Goal: Information Seeking & Learning: Learn about a topic

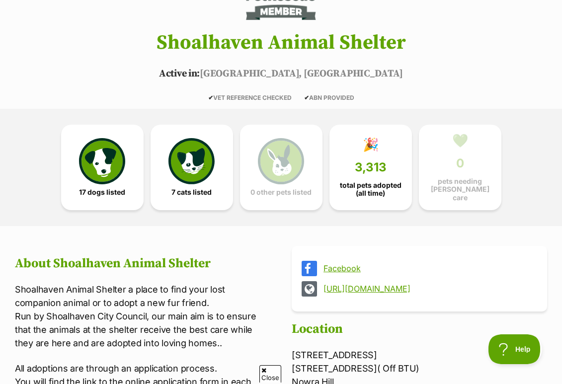
scroll to position [154, 0]
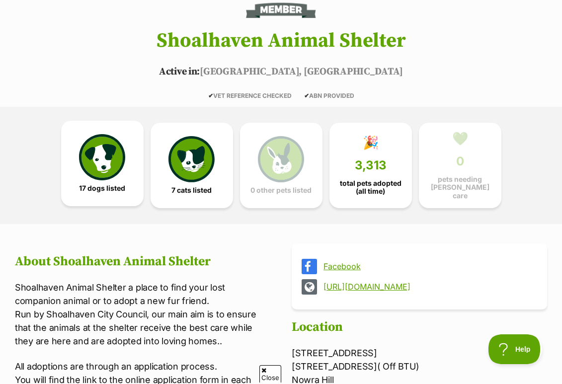
click at [121, 180] on img at bounding box center [102, 157] width 46 height 46
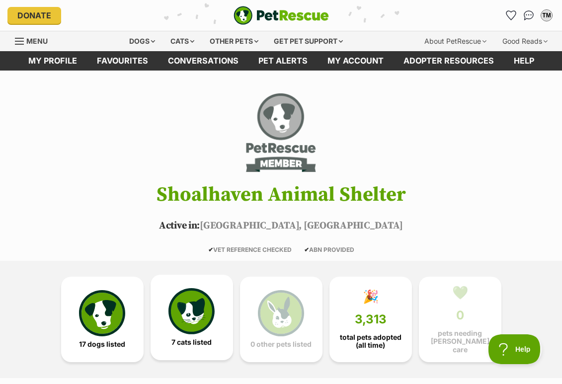
click at [188, 343] on link "7 cats listed" at bounding box center [192, 317] width 82 height 85
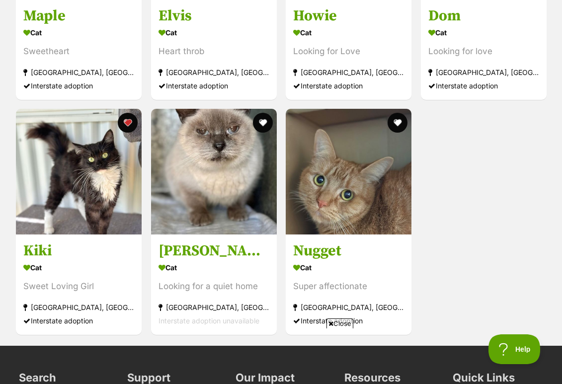
scroll to position [1249, 0]
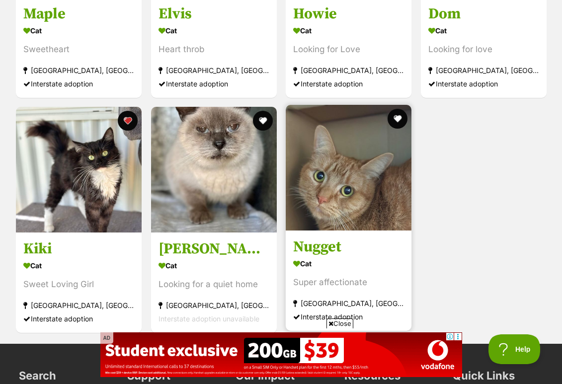
click at [347, 231] on img at bounding box center [349, 168] width 126 height 126
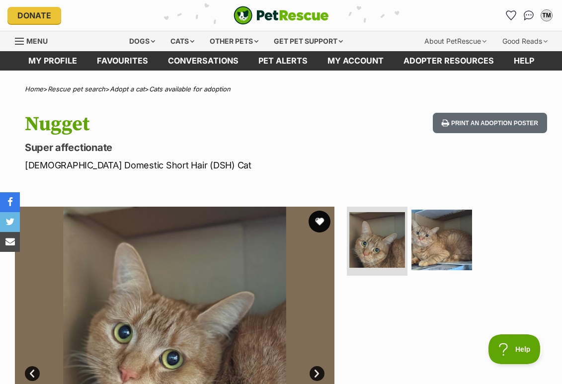
click at [322, 229] on button "favourite" at bounding box center [320, 222] width 22 height 22
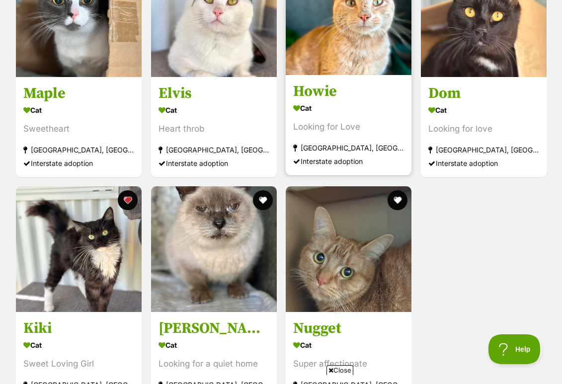
scroll to position [1060, 0]
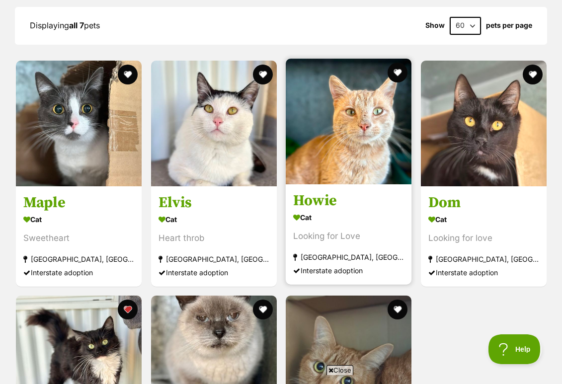
click at [344, 155] on img at bounding box center [349, 122] width 126 height 126
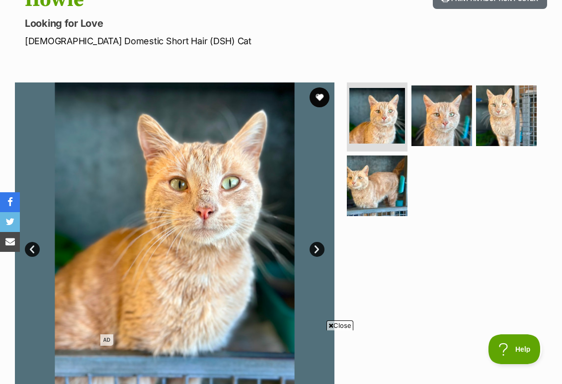
scroll to position [119, 0]
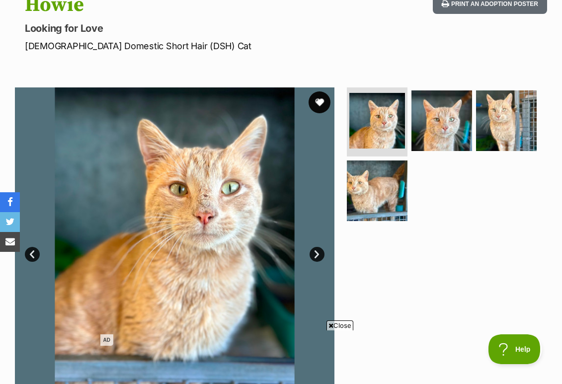
click at [319, 102] on button "favourite" at bounding box center [320, 102] width 22 height 22
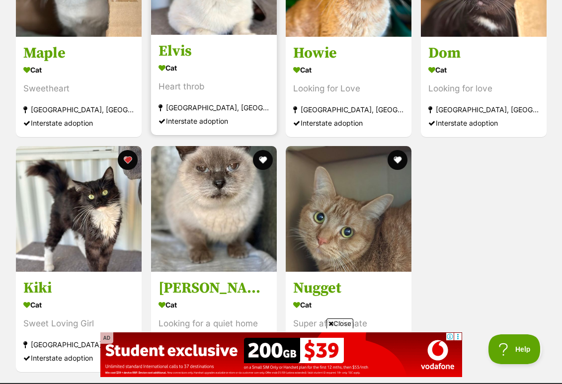
scroll to position [1209, 0]
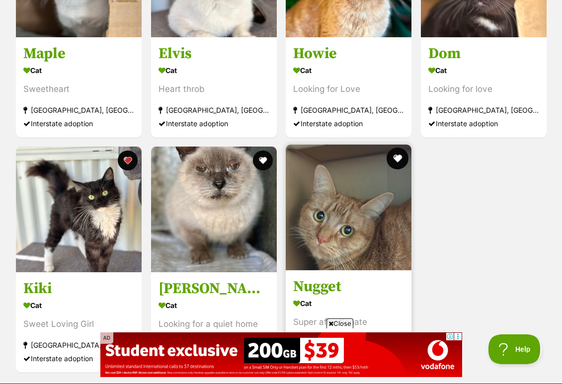
click at [401, 167] on button "favourite" at bounding box center [398, 159] width 22 height 22
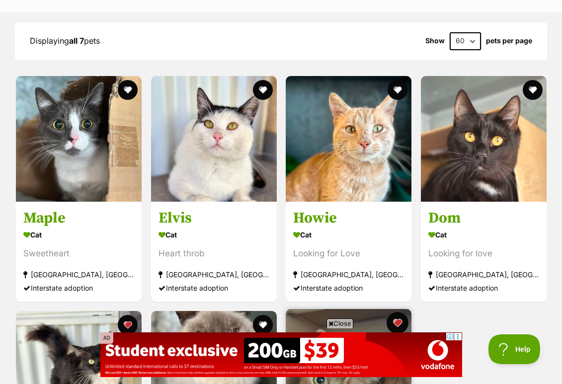
scroll to position [1039, 0]
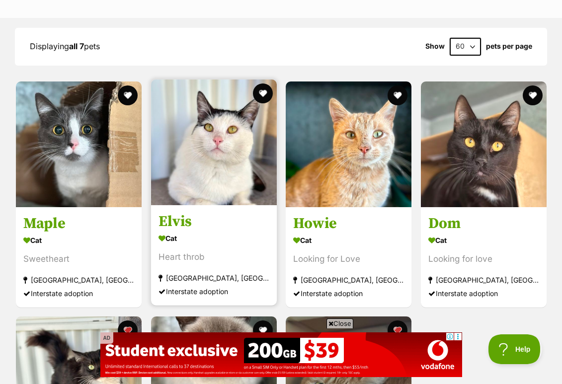
click at [206, 205] on img at bounding box center [214, 142] width 126 height 126
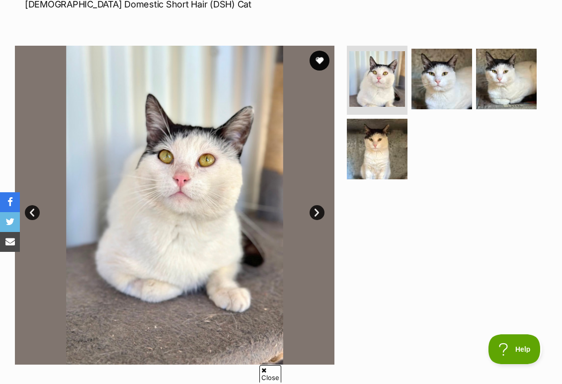
scroll to position [61, 0]
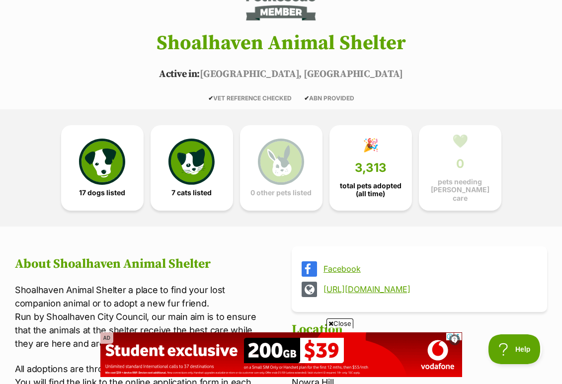
scroll to position [148, 0]
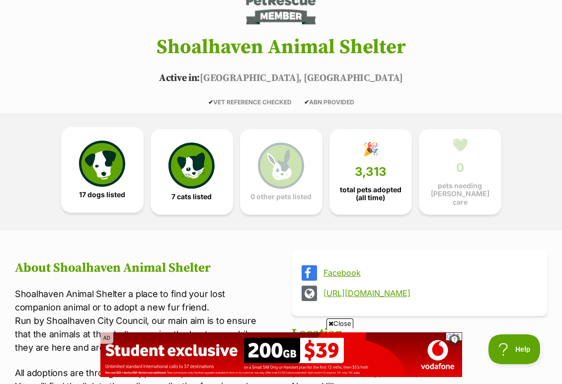
click at [90, 177] on img at bounding box center [102, 164] width 46 height 46
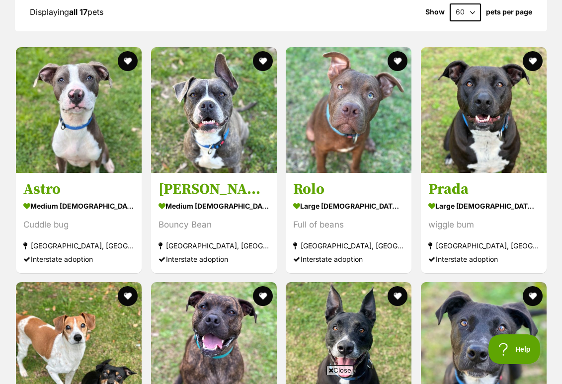
scroll to position [1074, 0]
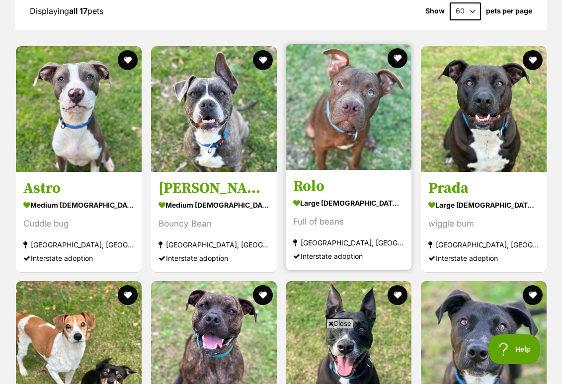
click at [335, 203] on div "large male Dog" at bounding box center [348, 202] width 111 height 14
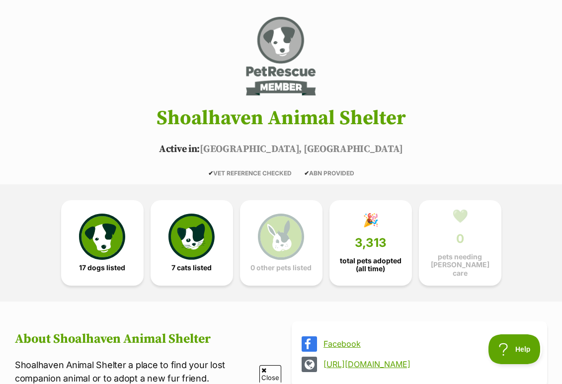
scroll to position [30, 0]
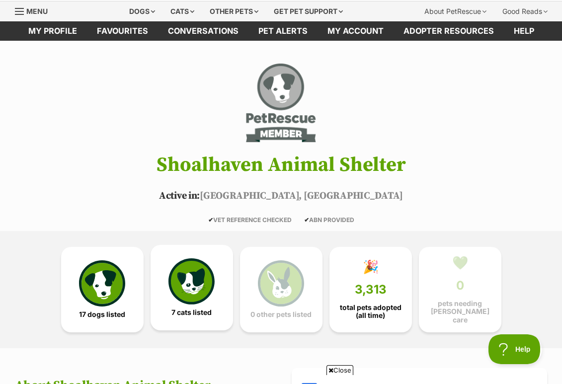
click at [179, 272] on img at bounding box center [191, 281] width 46 height 46
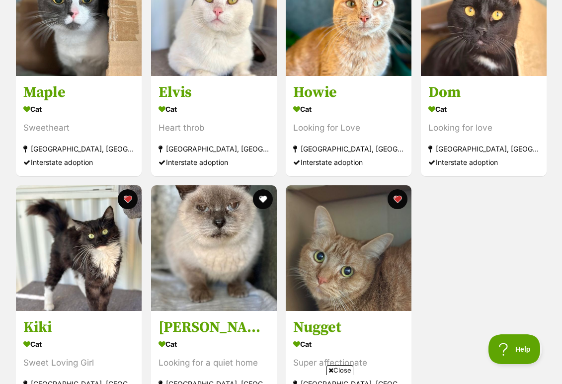
scroll to position [1171, 0]
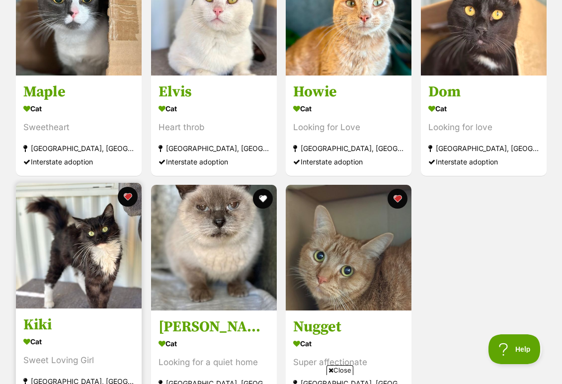
click at [94, 247] on img at bounding box center [79, 246] width 126 height 126
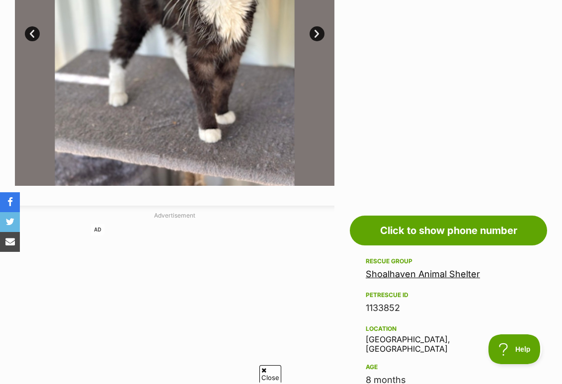
scroll to position [226, 0]
